Goal: Register for event/course

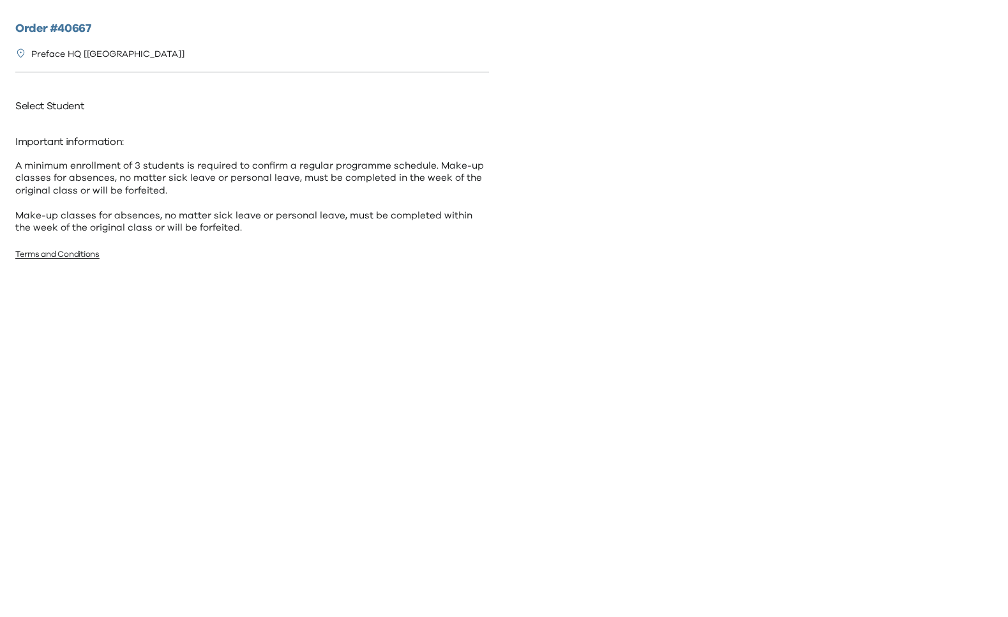
click at [76, 50] on p "Preface HQ [[GEOGRAPHIC_DATA]]" at bounding box center [107, 54] width 153 height 13
click at [61, 135] on p "Important information:" at bounding box center [252, 141] width 474 height 20
click at [91, 214] on p "A minimum enrollment of 3 students is required to confirm a regular programme s…" at bounding box center [252, 197] width 474 height 75
click at [59, 110] on p "Select Student" at bounding box center [252, 106] width 474 height 20
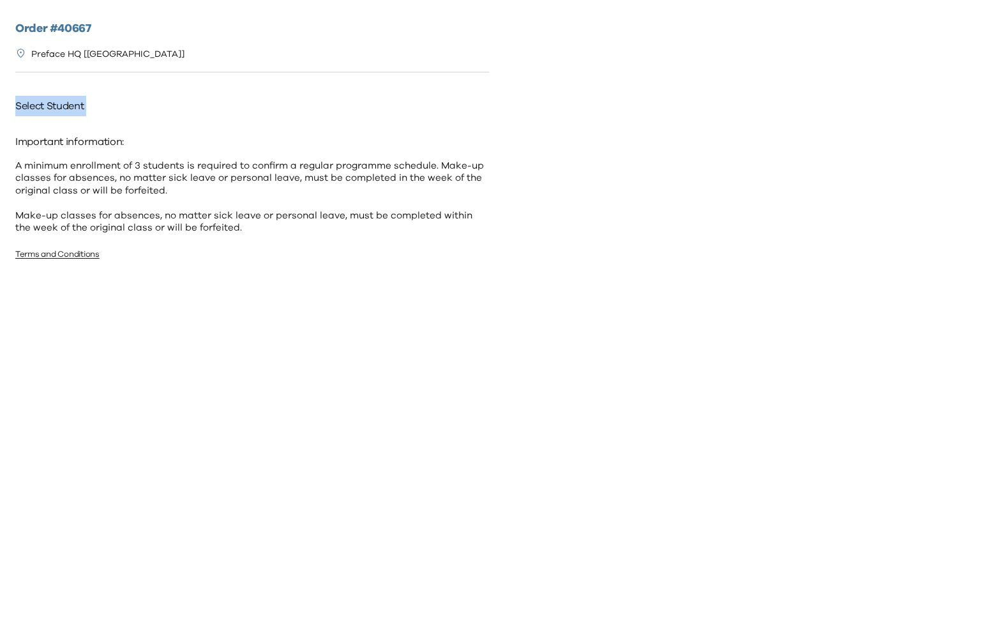
click at [59, 110] on p "Select Student" at bounding box center [252, 106] width 474 height 20
click at [197, 183] on p "A minimum enrollment of 3 students is required to confirm a regular programme s…" at bounding box center [252, 197] width 474 height 75
